Goal: Task Accomplishment & Management: Use online tool/utility

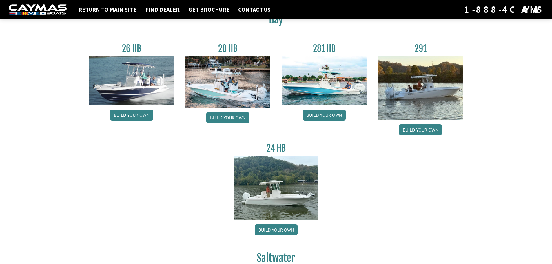
scroll to position [58, 0]
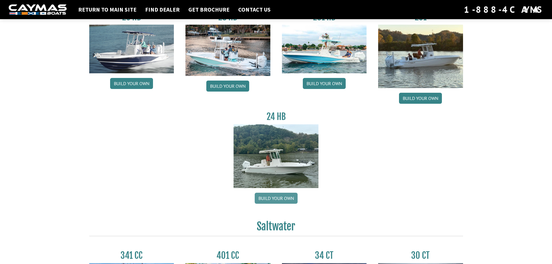
click at [274, 195] on link "Build your own" at bounding box center [276, 198] width 43 height 11
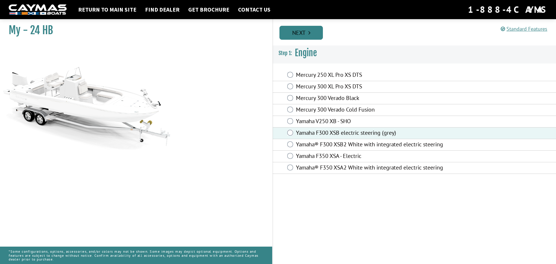
click at [306, 35] on link "Next" at bounding box center [301, 33] width 43 height 14
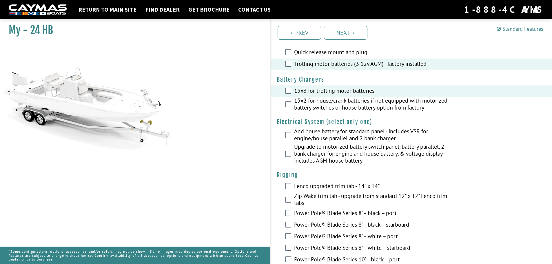
scroll to position [87, 0]
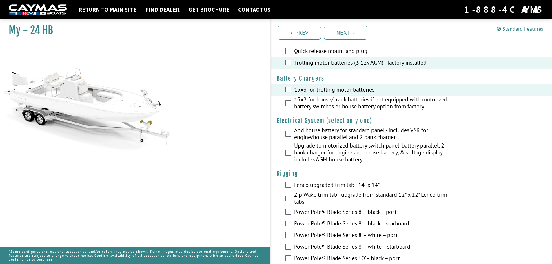
click at [292, 156] on div "Upgrade to motorized battery switch panel, battery parallel, 2 bank charger for…" at bounding box center [411, 153] width 281 height 22
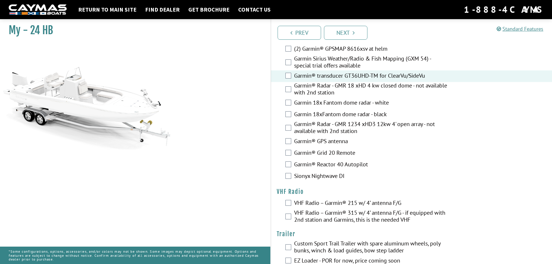
scroll to position [1273, 0]
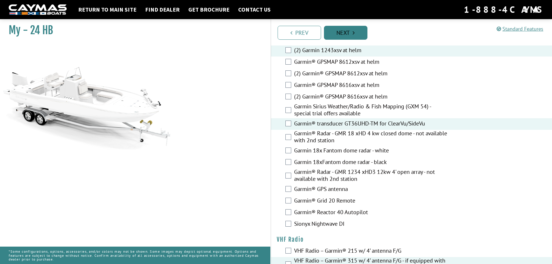
click at [346, 34] on link "Next" at bounding box center [345, 33] width 43 height 14
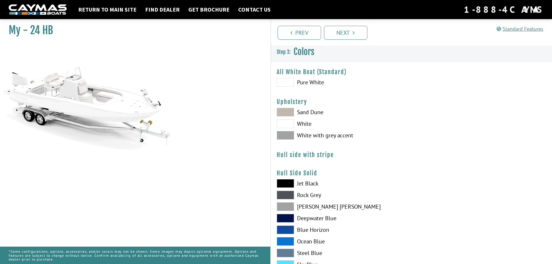
scroll to position [0, 0]
click at [287, 84] on span at bounding box center [285, 83] width 17 height 9
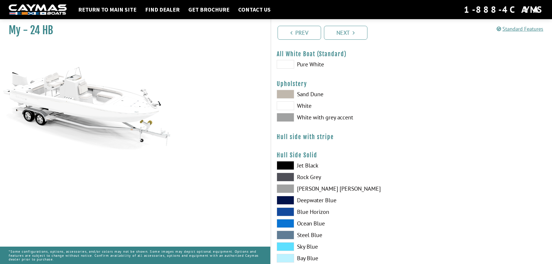
scroll to position [29, 0]
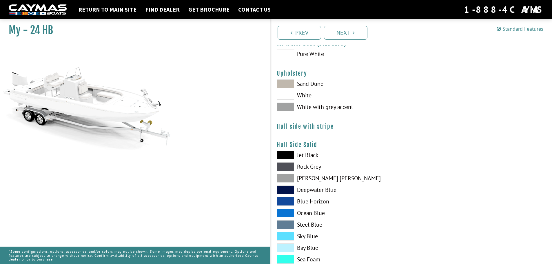
click at [288, 105] on span at bounding box center [285, 107] width 17 height 9
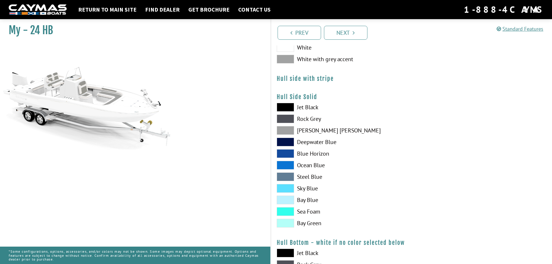
scroll to position [87, 0]
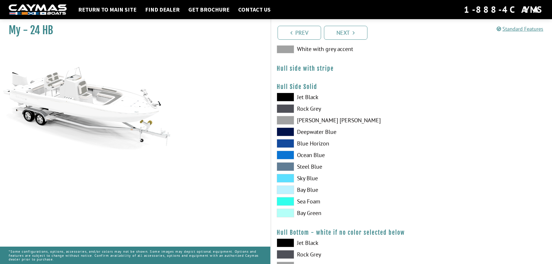
click at [289, 201] on span at bounding box center [285, 201] width 17 height 9
click at [285, 202] on span at bounding box center [285, 201] width 17 height 9
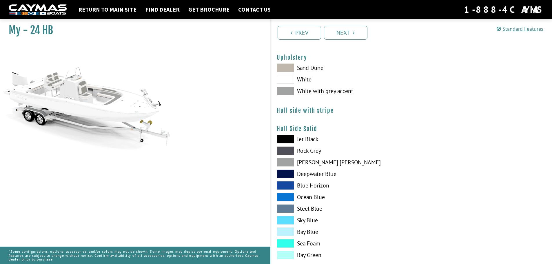
scroll to position [0, 0]
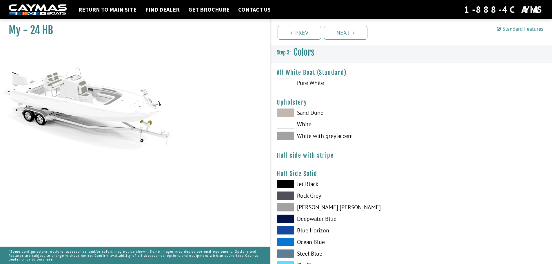
click at [285, 80] on span at bounding box center [285, 83] width 17 height 9
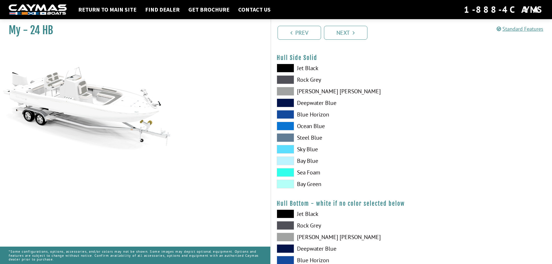
scroll to position [145, 0]
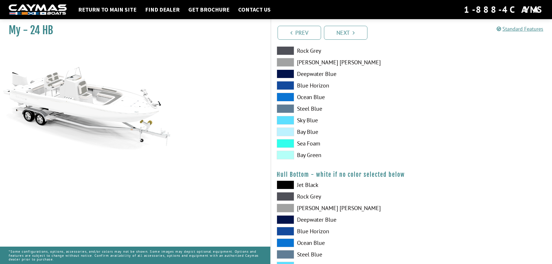
click at [290, 140] on span at bounding box center [285, 143] width 17 height 9
click at [288, 143] on span at bounding box center [285, 143] width 17 height 9
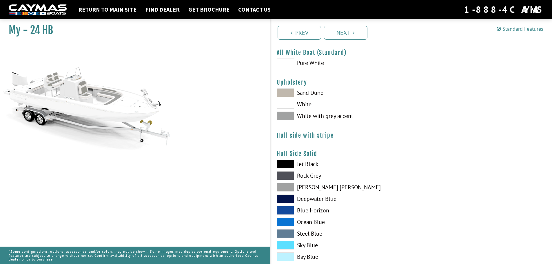
scroll to position [19, 0]
click at [294, 60] on span at bounding box center [285, 63] width 17 height 9
click at [350, 30] on link "Next" at bounding box center [345, 33] width 43 height 14
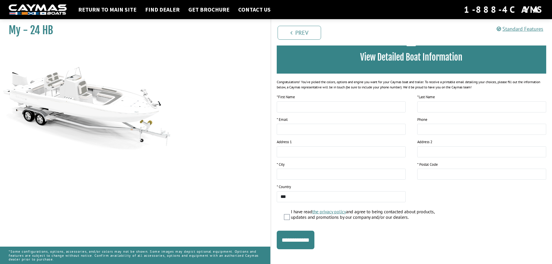
scroll to position [18, 0]
